Goal: Information Seeking & Learning: Understand process/instructions

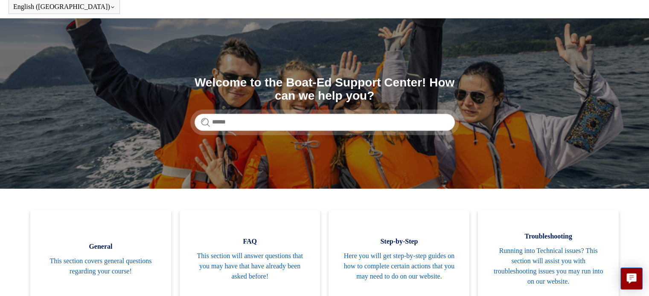
scroll to position [38, 0]
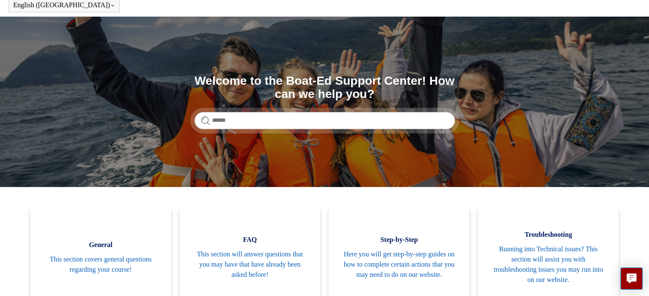
click at [209, 124] on form at bounding box center [324, 120] width 260 height 17
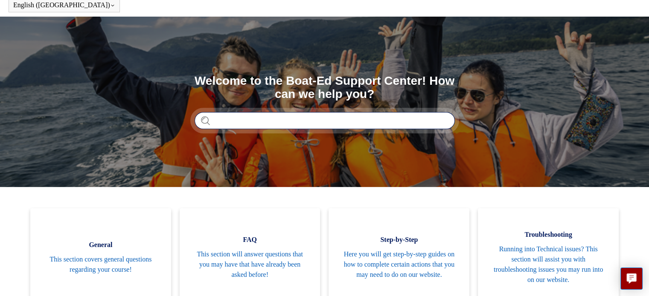
click at [212, 119] on input "Search" at bounding box center [324, 120] width 260 height 17
type input "*"
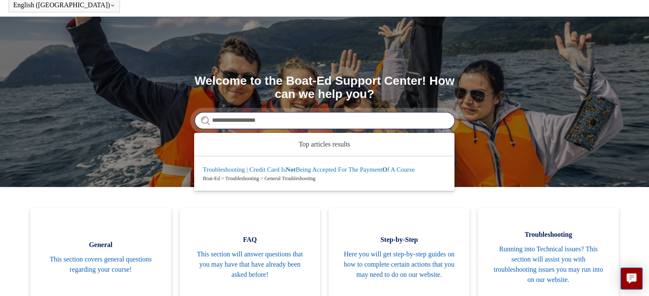
click at [244, 119] on input "**********" at bounding box center [324, 120] width 260 height 17
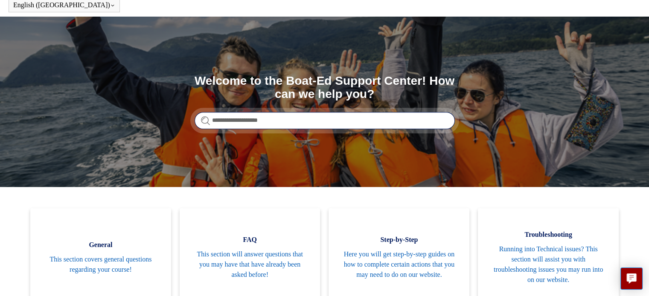
click at [261, 118] on input "**********" at bounding box center [324, 120] width 260 height 17
click at [338, 121] on input "**********" at bounding box center [324, 120] width 260 height 17
type input "**********"
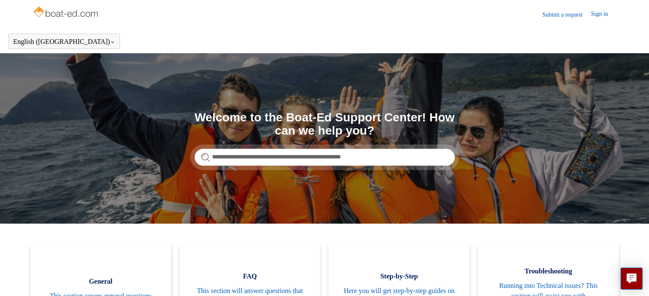
scroll to position [0, 0]
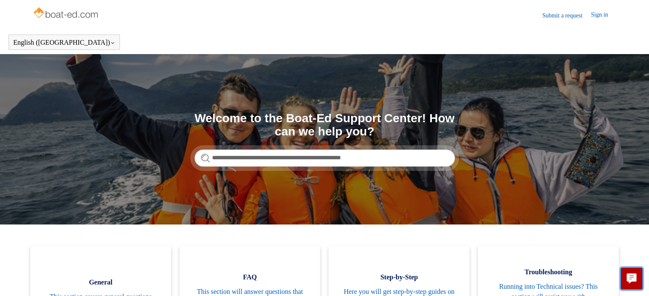
click at [631, 278] on icon "Live chat" at bounding box center [631, 277] width 4 height 3
click at [386, 72] on section "**********" at bounding box center [324, 139] width 649 height 171
click at [54, 15] on img at bounding box center [66, 13] width 68 height 17
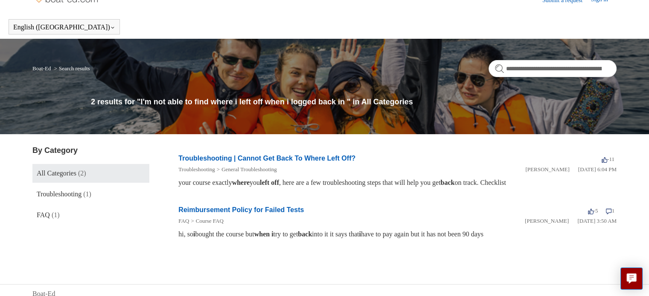
scroll to position [22, 0]
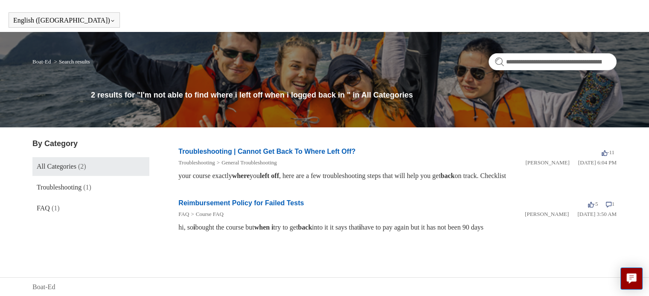
click at [410, 151] on li "Troubleshooting | Cannot Get Back To Where Left Off? -11 votes -11 Troubleshoot…" at bounding box center [397, 164] width 438 height 52
click at [68, 160] on link "All Categories (2)" at bounding box center [90, 166] width 117 height 19
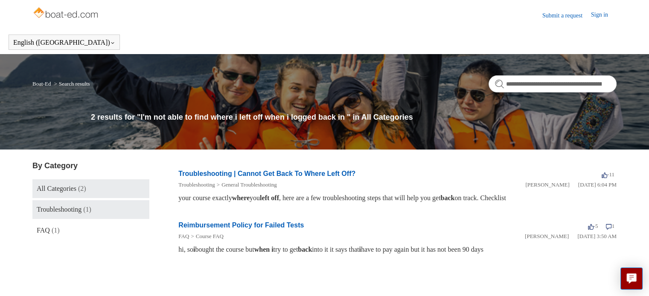
click at [65, 211] on span "Troubleshooting" at bounding box center [59, 209] width 45 height 7
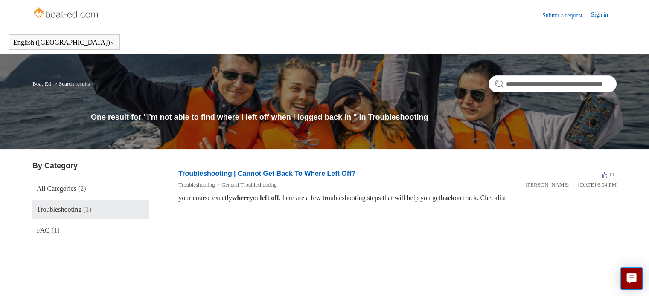
scroll to position [21, 0]
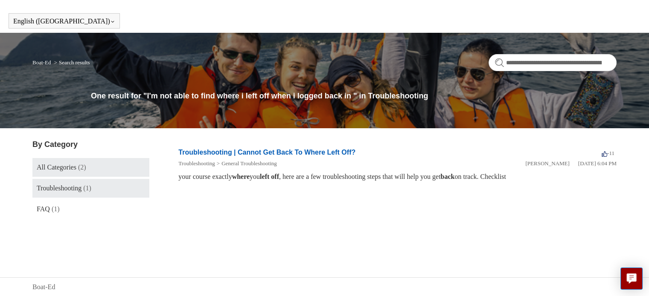
click at [58, 168] on span "All Categories" at bounding box center [57, 167] width 40 height 7
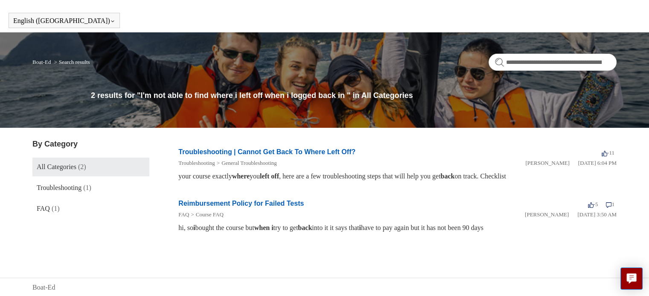
scroll to position [22, 0]
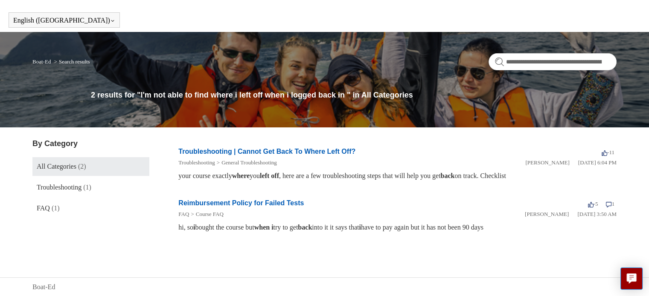
click at [292, 152] on link "Troubleshooting | Cannot Get Back To Where Left Off?" at bounding box center [266, 151] width 177 height 7
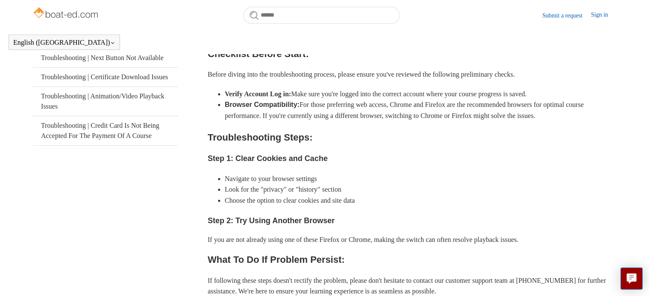
scroll to position [186, 0]
click at [292, 145] on h2 "Troubleshooting Steps:" at bounding box center [412, 137] width 409 height 15
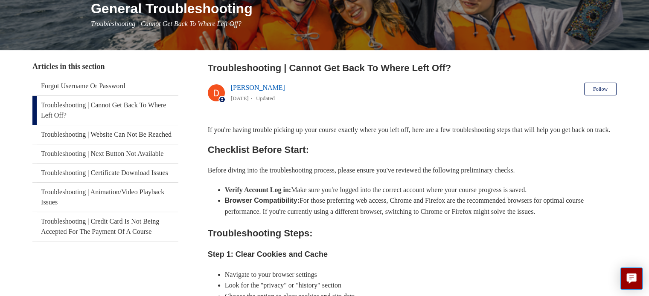
scroll to position [114, 0]
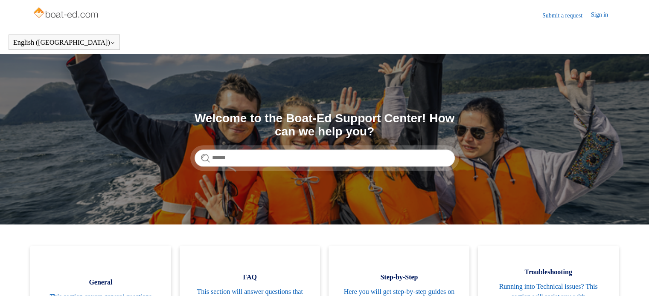
click at [51, 15] on img at bounding box center [66, 13] width 68 height 17
click at [39, 10] on img at bounding box center [66, 13] width 68 height 17
drag, startPoint x: 0, startPoint y: 0, endPoint x: 39, endPoint y: 10, distance: 40.0
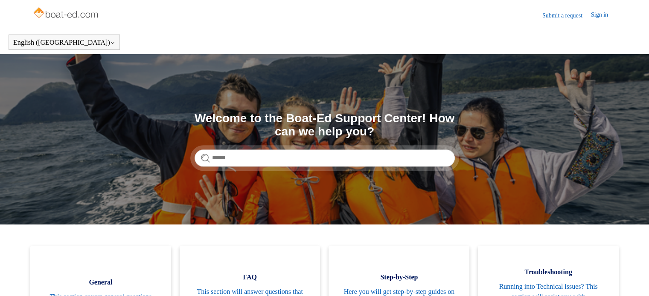
click at [39, 10] on img at bounding box center [66, 13] width 68 height 17
